Goal: Browse casually

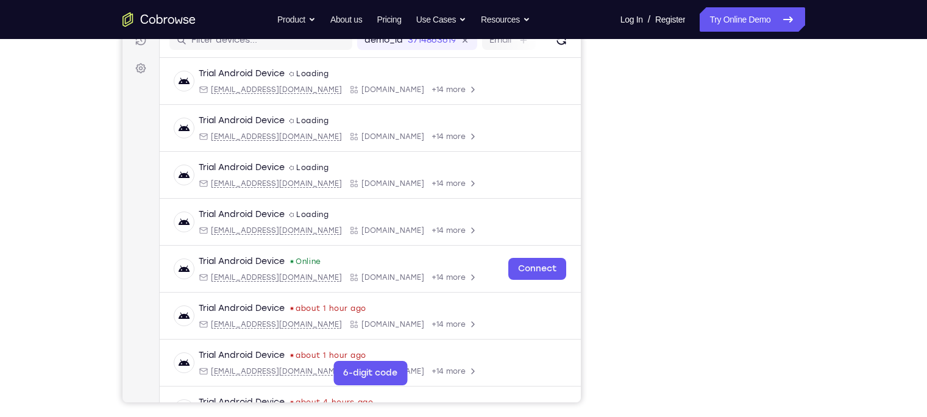
scroll to position [163, 0]
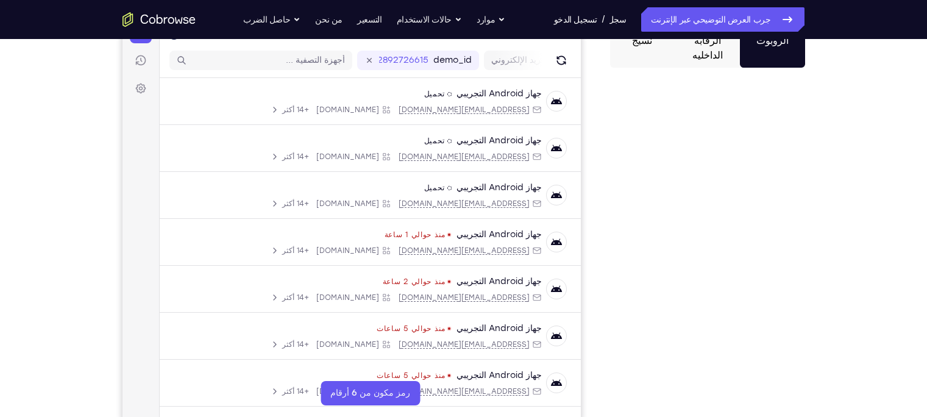
scroll to position [168, 0]
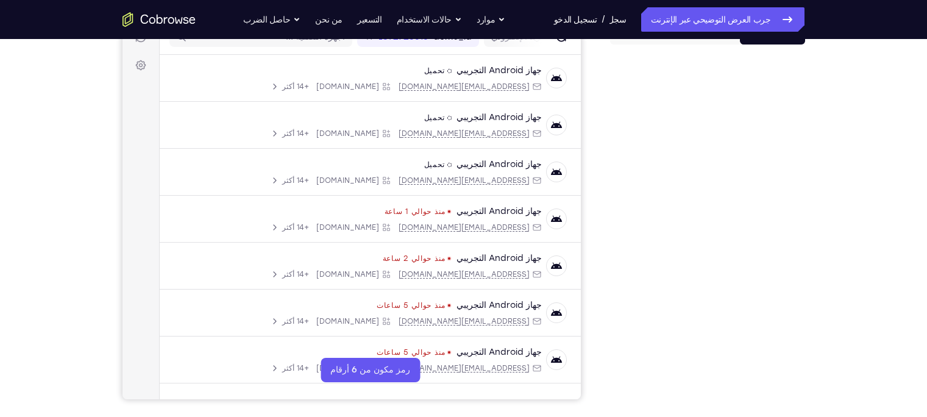
click at [66, 96] on div "Your Support Agent Your Customer نسيج دائره الرقابه الداخليه الروبوت الخطوات ال…" at bounding box center [463, 287] width 927 height 833
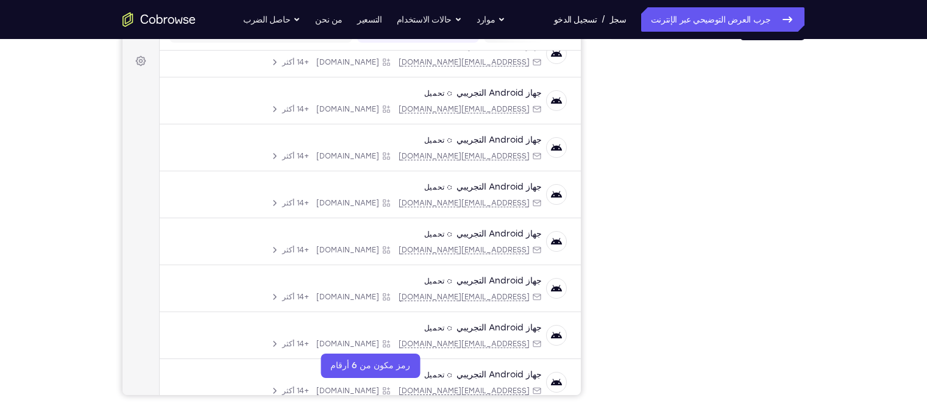
scroll to position [0, 0]
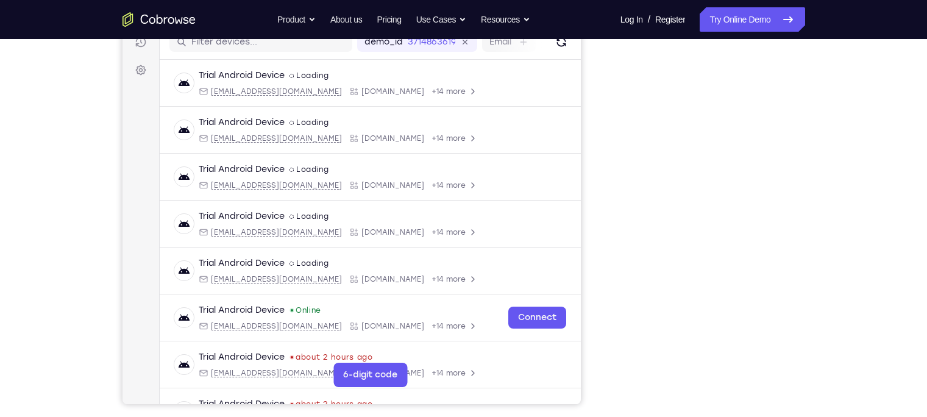
click at [60, 153] on div "Your Support Agent Your Customer Web iOS Android Next Steps We’d be happy to gi…" at bounding box center [463, 278] width 927 height 804
